Goal: Register for event/course

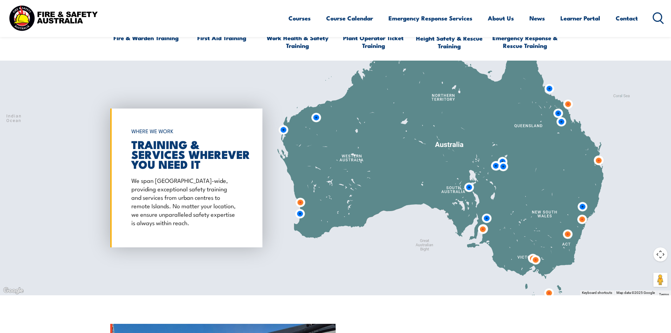
scroll to position [564, 0]
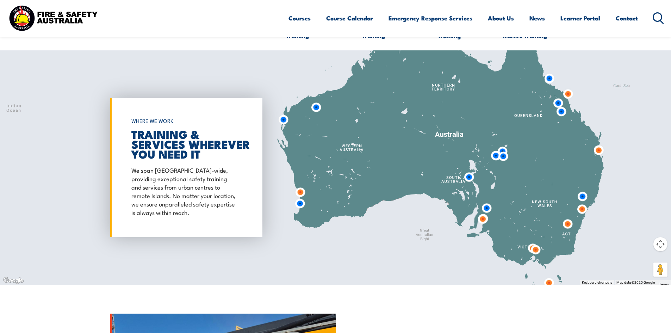
click at [567, 227] on img at bounding box center [567, 223] width 13 height 13
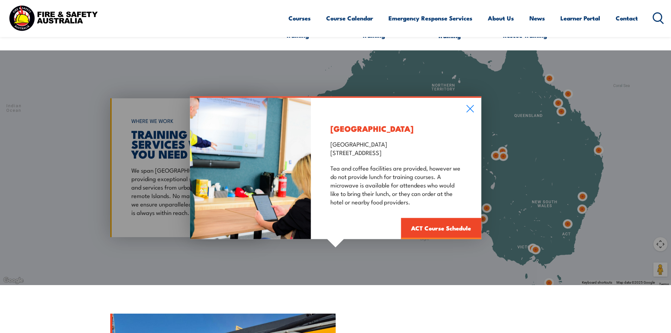
drag, startPoint x: 330, startPoint y: 154, endPoint x: 460, endPoint y: 156, distance: 130.1
click at [460, 156] on p "[GEOGRAPHIC_DATA] [GEOGRAPHIC_DATA] [STREET_ADDRESS]" at bounding box center [396, 147] width 131 height 17
copy p "[STREET_ADDRESS]"
click at [469, 110] on icon at bounding box center [470, 109] width 8 height 8
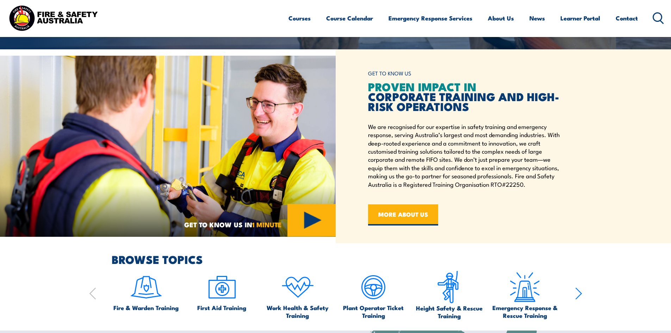
scroll to position [176, 0]
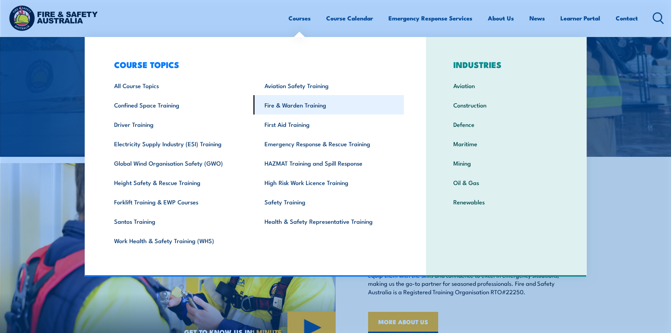
click at [294, 102] on link "Fire & Warden Training" at bounding box center [329, 104] width 151 height 19
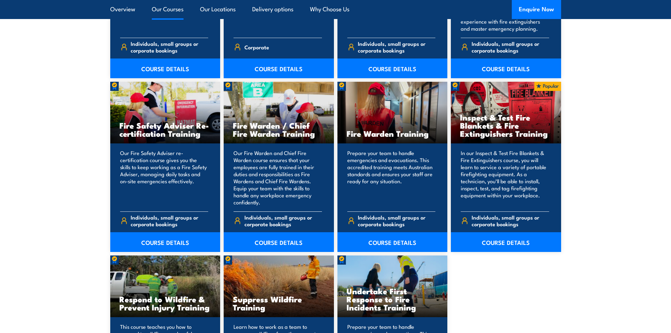
scroll to position [881, 0]
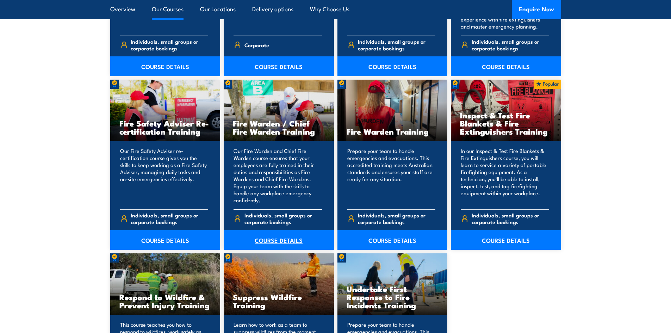
click at [268, 238] on link "COURSE DETAILS" at bounding box center [279, 240] width 110 height 20
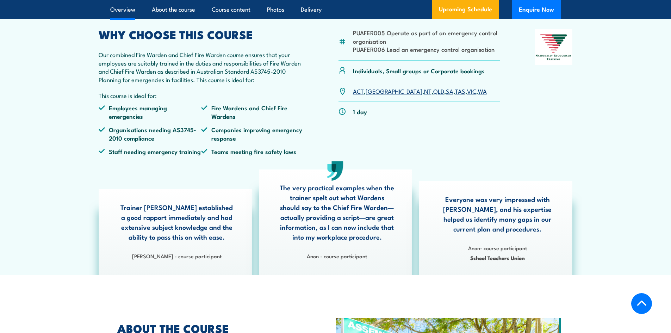
scroll to position [247, 0]
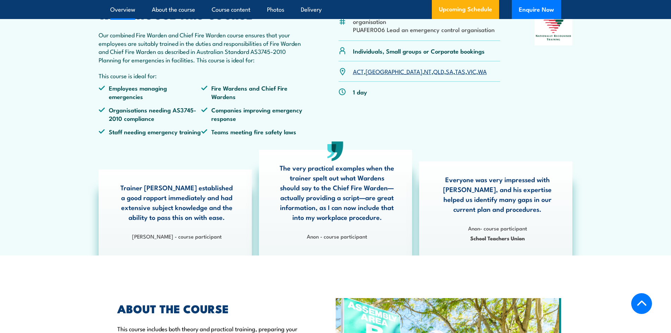
click at [361, 75] on link "ACT" at bounding box center [358, 71] width 11 height 8
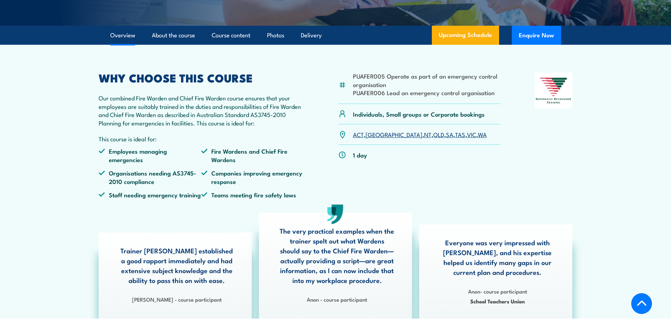
scroll to position [176, 0]
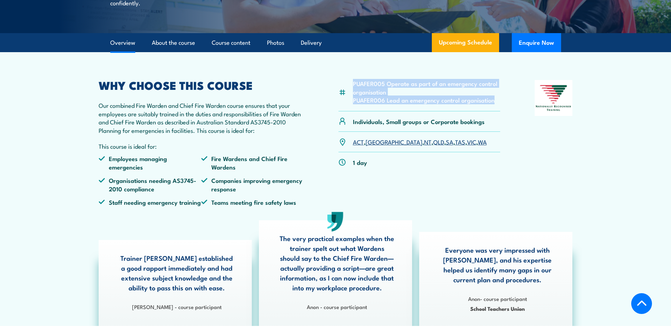
drag, startPoint x: 354, startPoint y: 100, endPoint x: 494, endPoint y: 117, distance: 141.0
click at [494, 104] on ul "PUAFER005 Operate as part of an emergency control organisation PUAFER006 Lead a…" at bounding box center [427, 91] width 148 height 25
copy ul "PUAFER005 Operate as part of an emergency control organisation PUAFER006 Lead a…"
drag, startPoint x: 560, startPoint y: 180, endPoint x: 539, endPoint y: 169, distance: 23.8
click at [559, 180] on div at bounding box center [554, 145] width 38 height 131
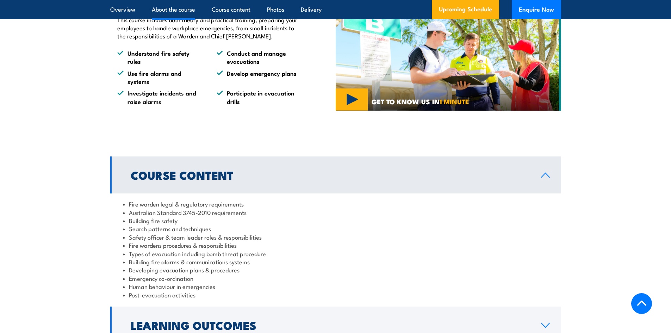
scroll to position [352, 0]
